Goal: Task Accomplishment & Management: Manage account settings

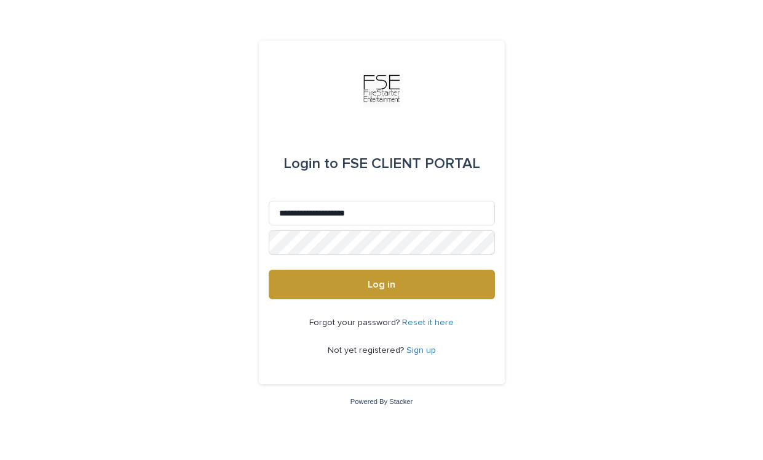
type input "**********"
click at [381, 285] on button "Log in" at bounding box center [382, 284] width 226 height 30
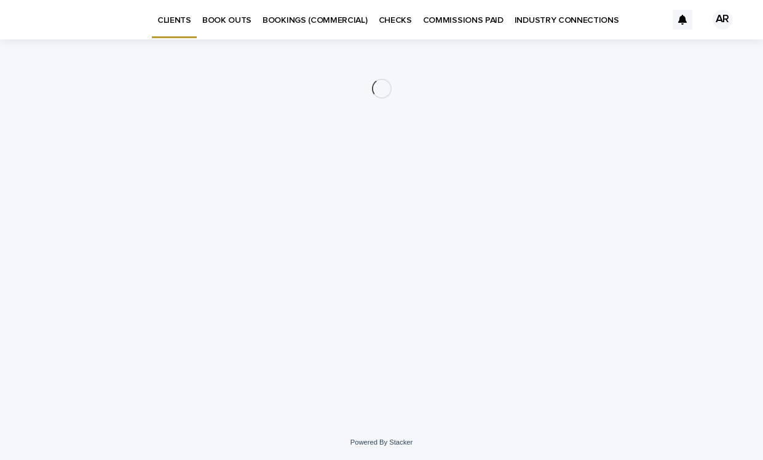
click at [226, 18] on p "BOOK OUTS" at bounding box center [226, 13] width 49 height 26
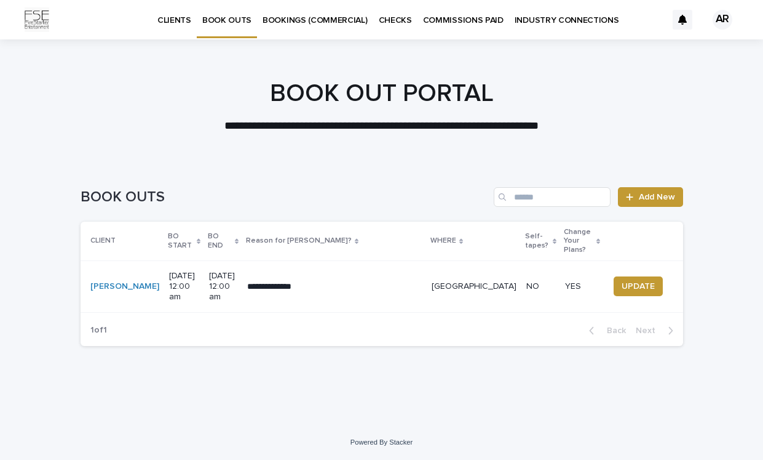
click at [183, 271] on p "[DATE] 12:00 am" at bounding box center [184, 286] width 31 height 31
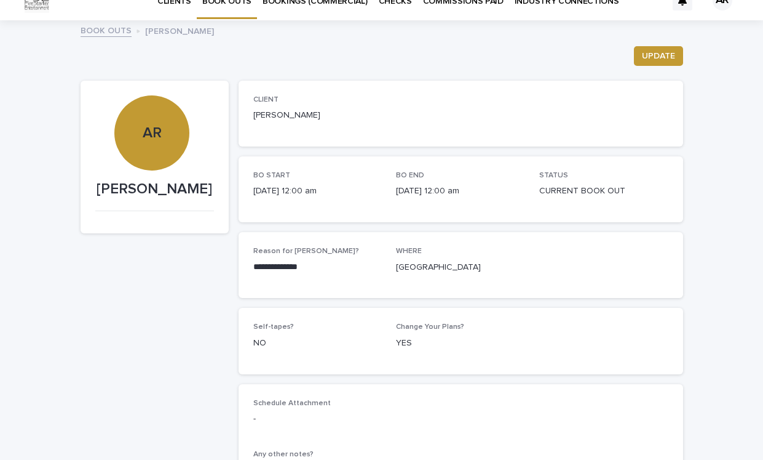
scroll to position [20, 0]
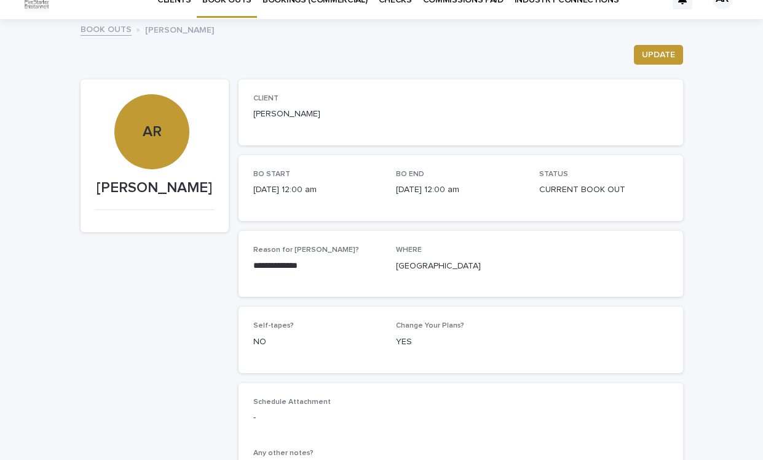
click at [492, 198] on div "BO END [DATE] 12:00 am" at bounding box center [460, 188] width 129 height 36
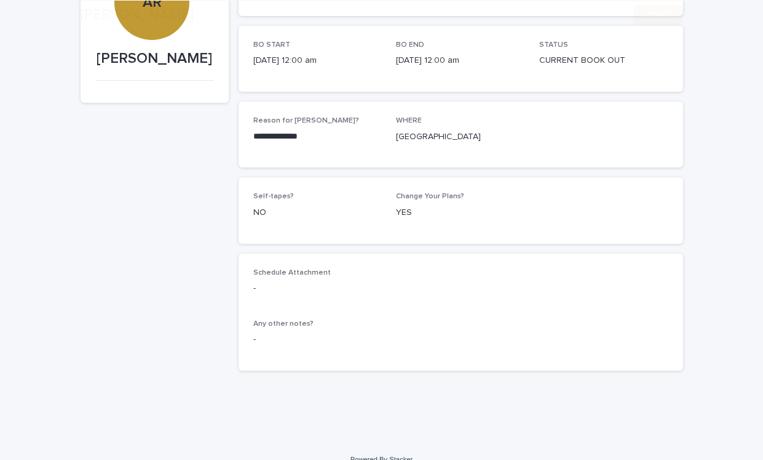
scroll to position [160, 0]
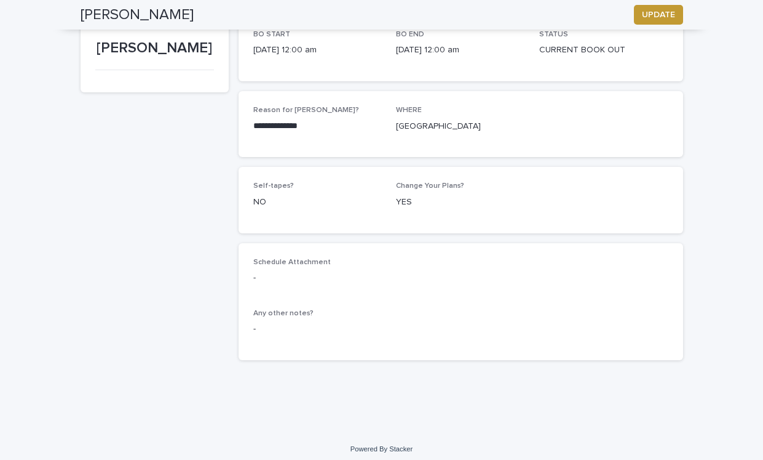
click at [439, 182] on span "Change Your Plans?" at bounding box center [430, 185] width 68 height 7
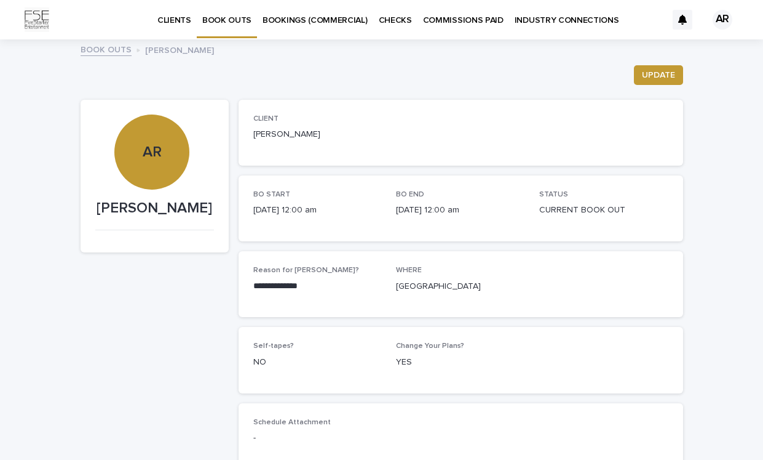
scroll to position [0, 0]
click at [221, 19] on p "BOOK OUTS" at bounding box center [226, 13] width 49 height 26
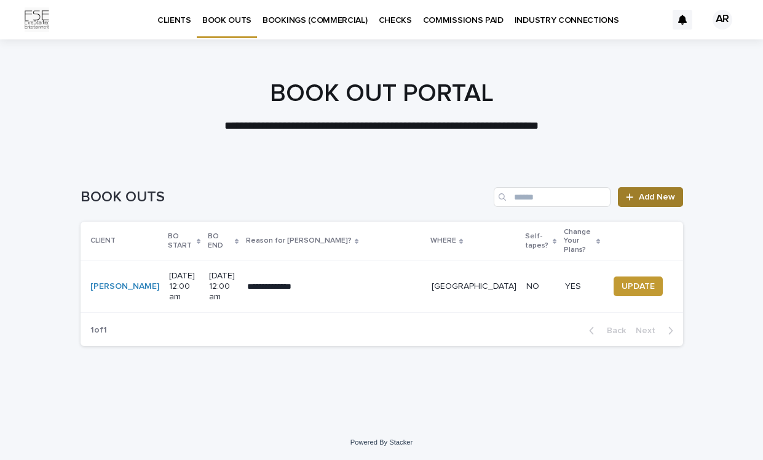
click at [656, 197] on span "Add New" at bounding box center [657, 197] width 36 height 9
